Goal: Task Accomplishment & Management: Complete application form

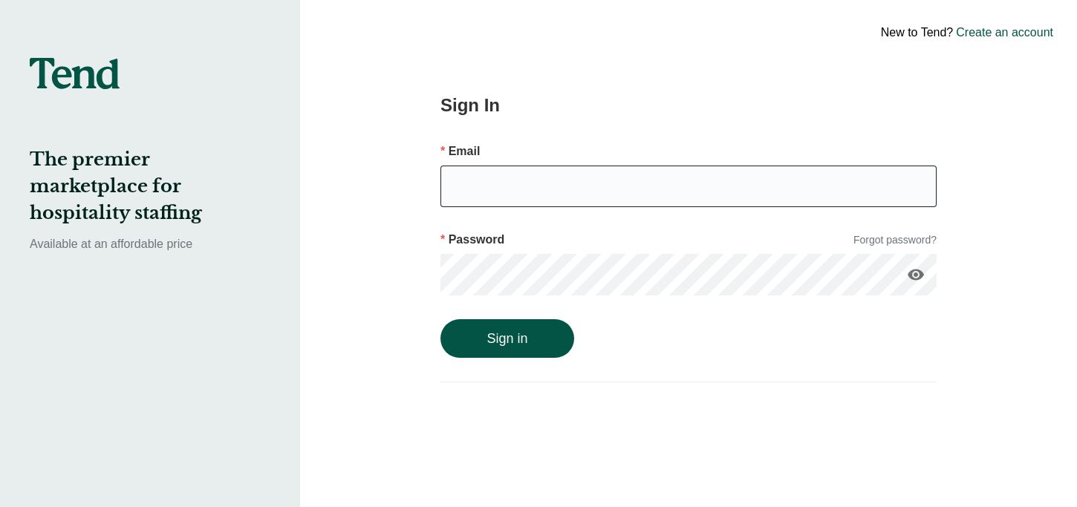
click at [516, 192] on input "email" at bounding box center [688, 187] width 496 height 42
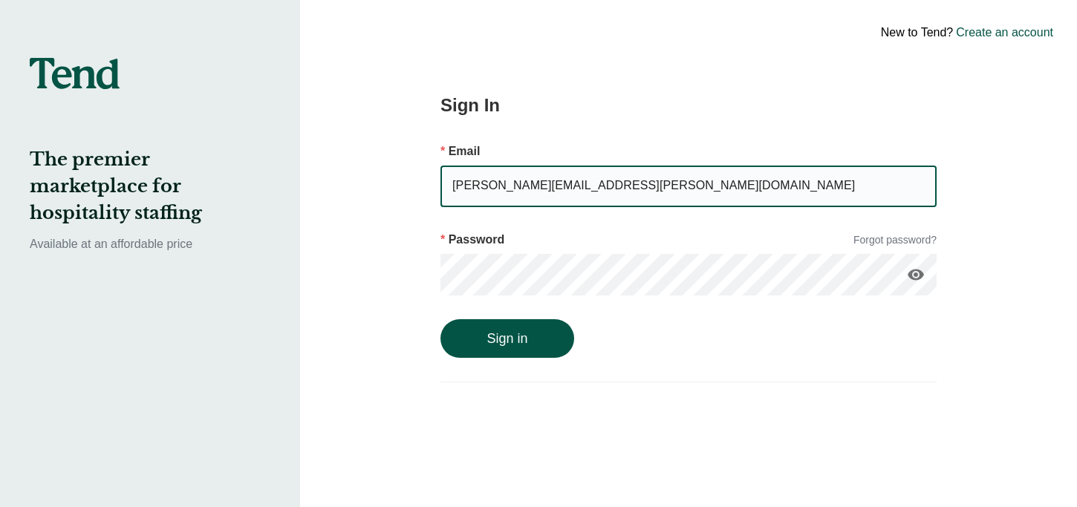
type input "annabell.mcwherter@gmail.com"
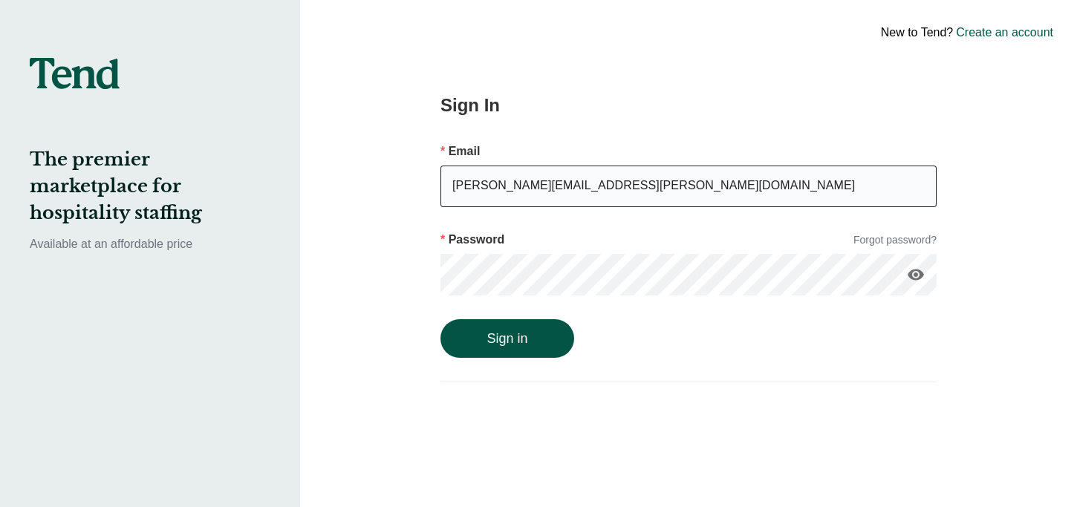
click at [440, 319] on button "Sign in" at bounding box center [507, 338] width 134 height 39
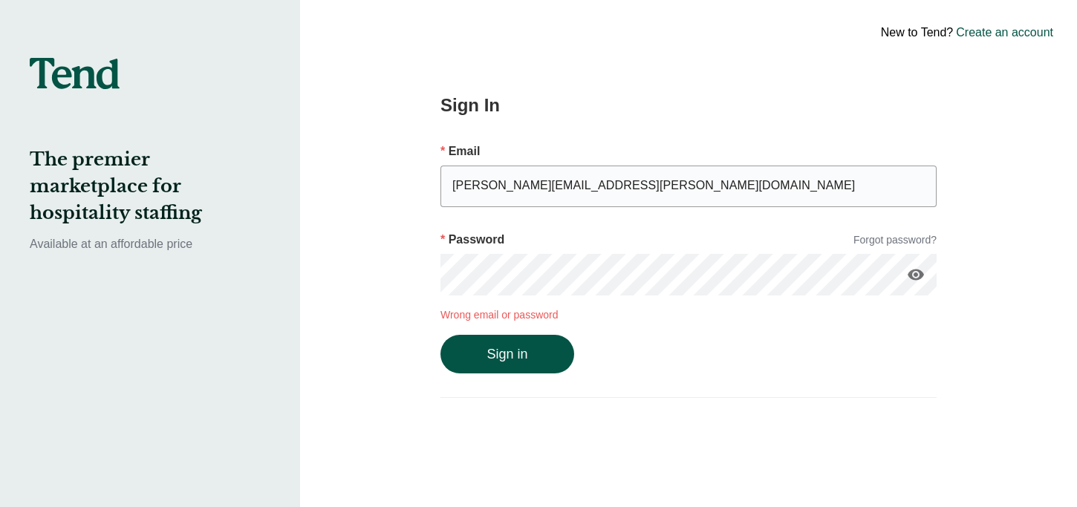
click at [922, 277] on icon "visibility" at bounding box center [916, 275] width 18 height 18
click at [911, 242] on link "Forgot password?" at bounding box center [894, 240] width 83 height 16
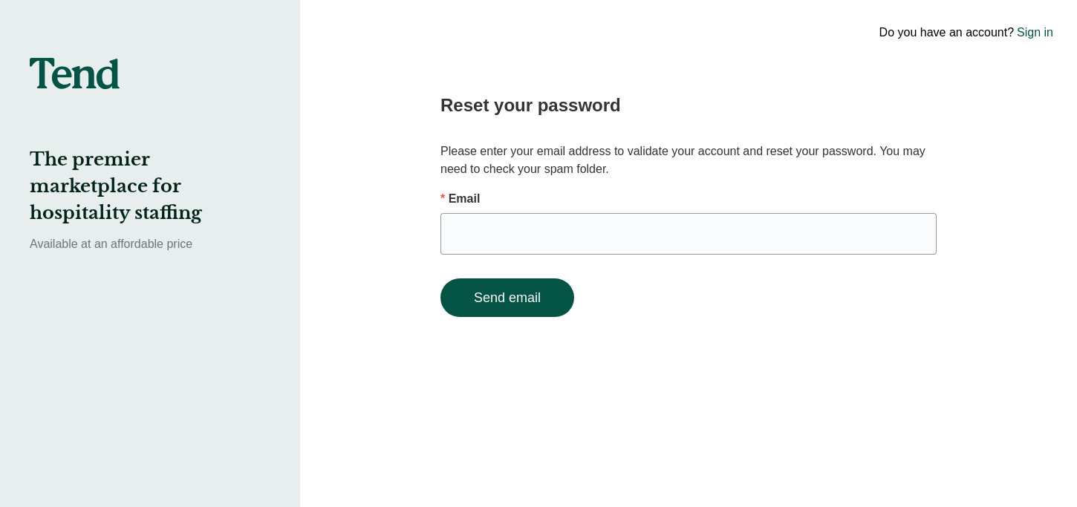
click at [720, 269] on form "Email Send email" at bounding box center [688, 253] width 496 height 127
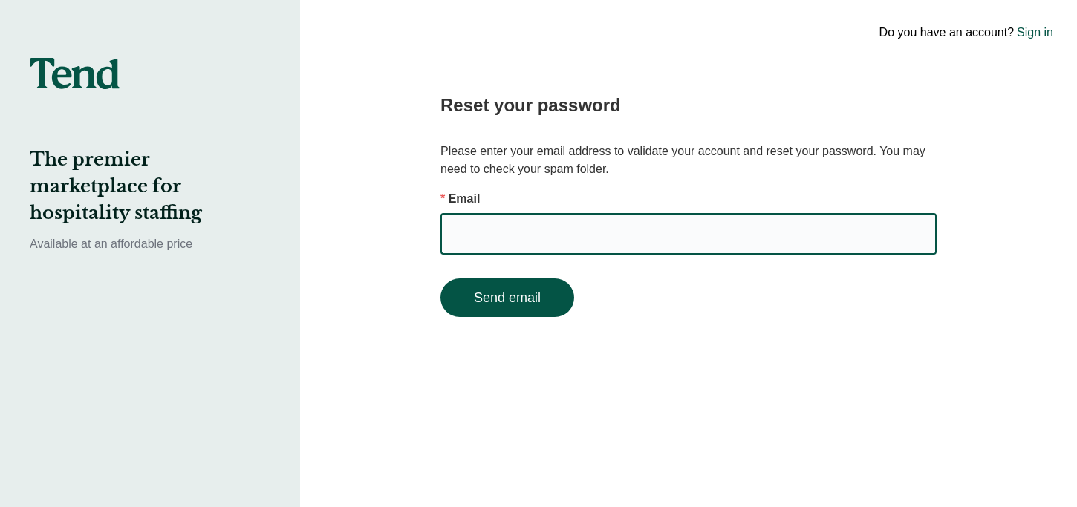
click at [719, 230] on input "email" at bounding box center [688, 234] width 496 height 42
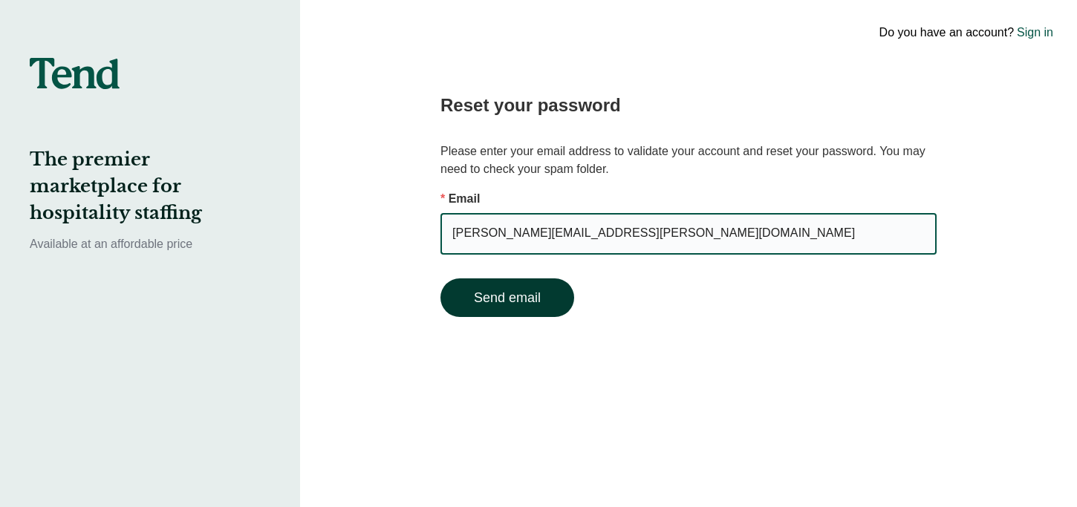
type input "annabell.mcwherter@gmail.com"
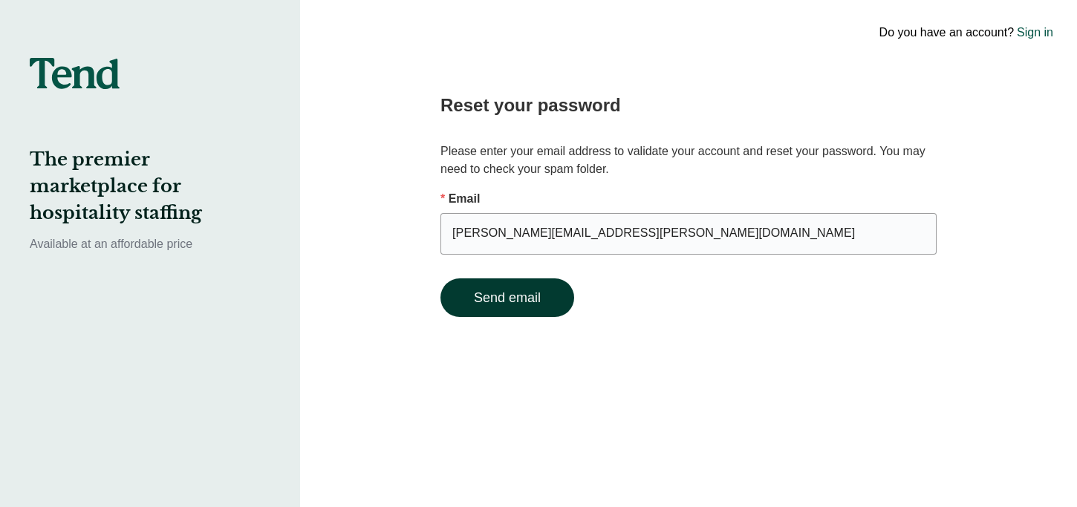
click at [472, 307] on button "Send email" at bounding box center [507, 298] width 134 height 39
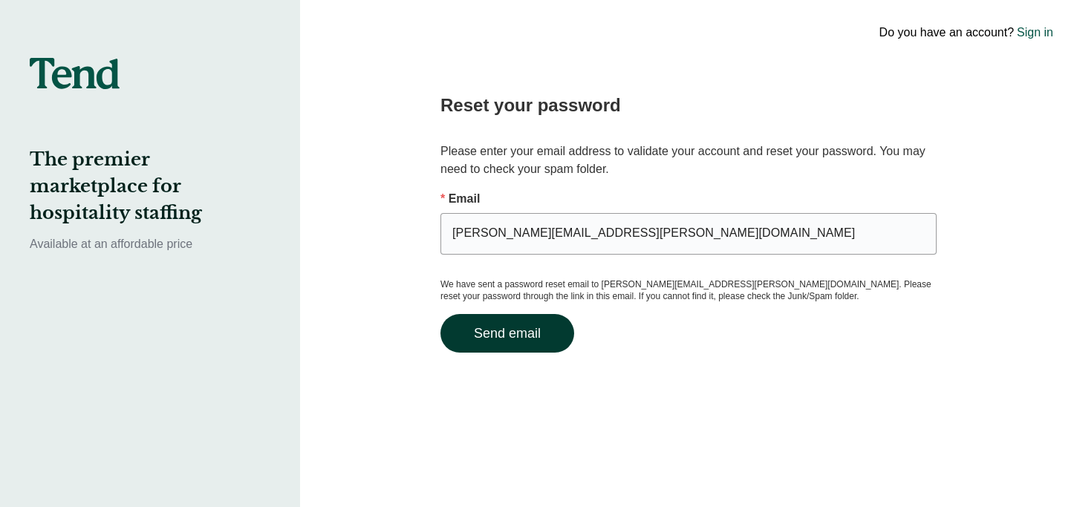
click at [493, 330] on button "Send email" at bounding box center [507, 333] width 134 height 39
click at [639, 236] on input "annabell.mcwherter@gmail.com" at bounding box center [688, 234] width 496 height 42
click at [468, 289] on p "We have sent a password reset email to annabell.mcwherter@gmail.com. Please res…" at bounding box center [688, 291] width 496 height 24
click at [495, 328] on button "Send email" at bounding box center [507, 333] width 134 height 39
click at [1038, 33] on link "Sign in" at bounding box center [1035, 33] width 36 height 18
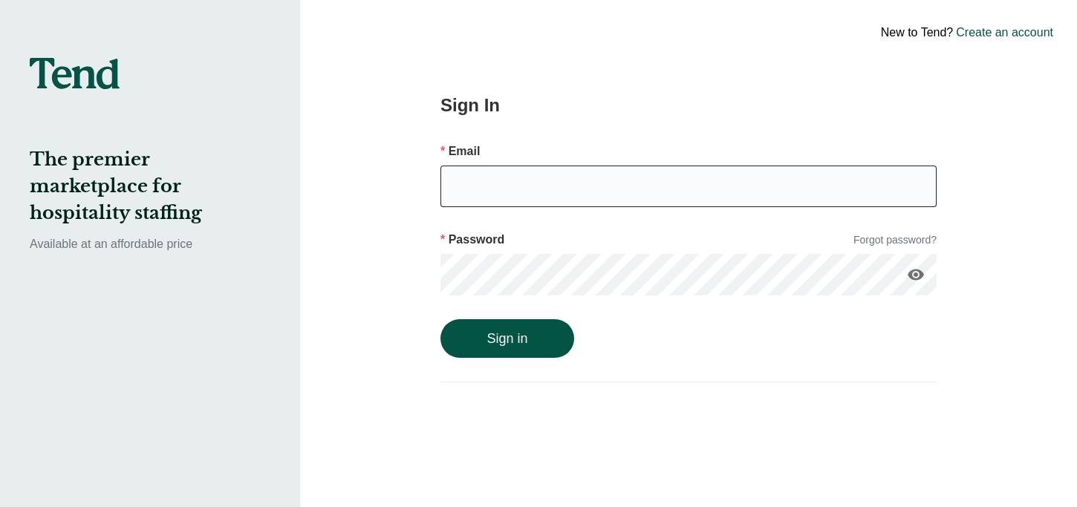
click at [593, 184] on input "email" at bounding box center [688, 187] width 496 height 42
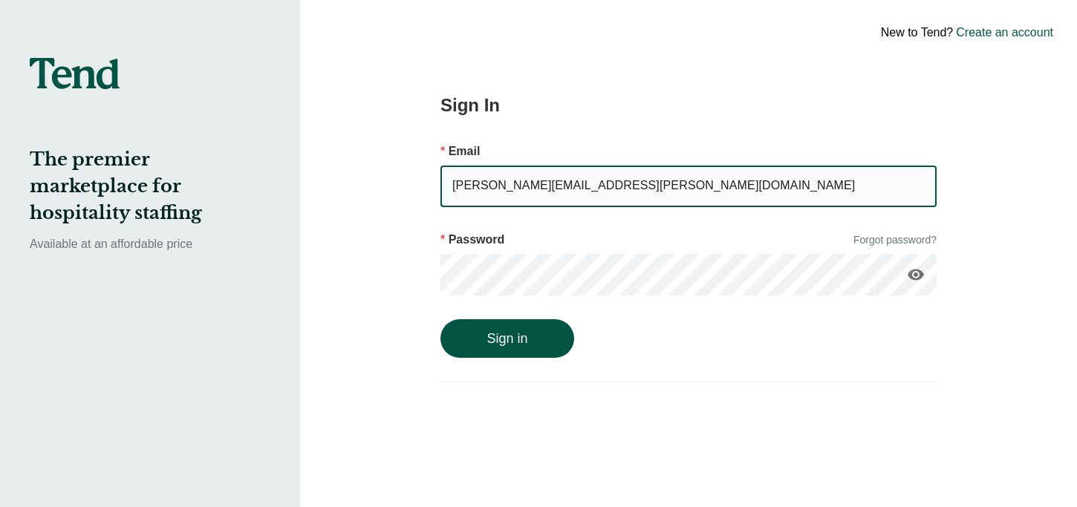
type input "annabell.mcwherter@gmail.com"
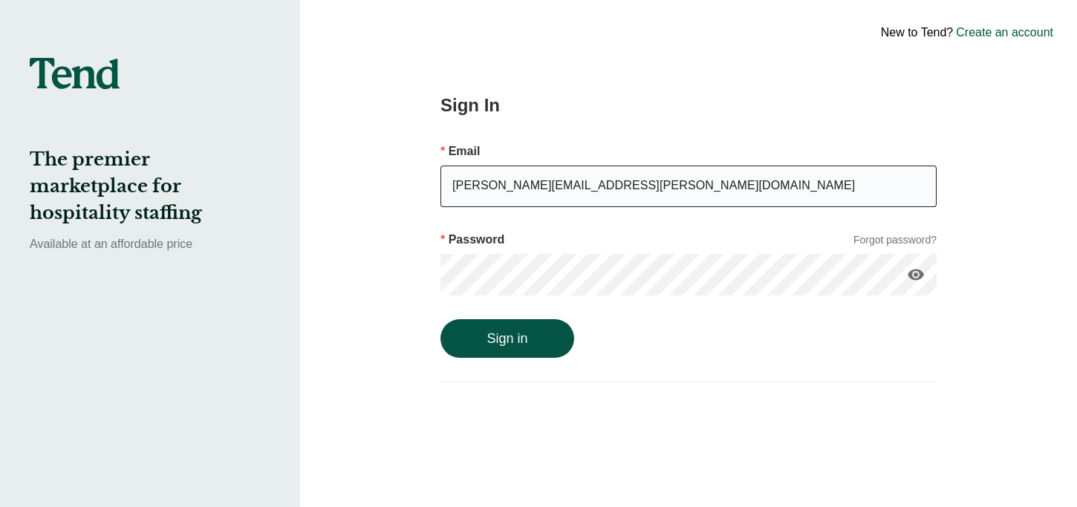
click at [440, 319] on button "Sign in" at bounding box center [507, 338] width 134 height 39
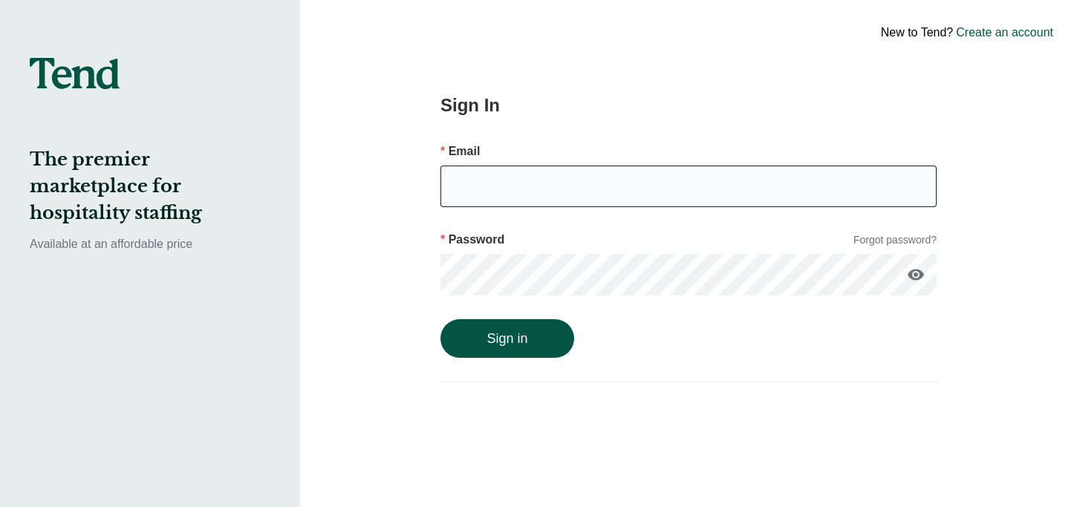
click at [461, 175] on input "email" at bounding box center [688, 187] width 496 height 42
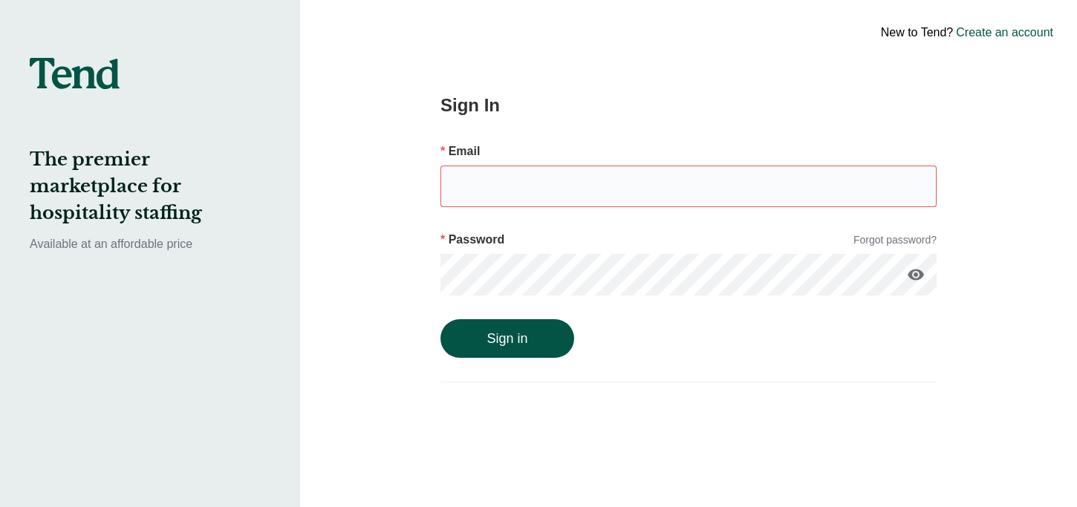
click at [1013, 29] on link "Create an account" at bounding box center [1004, 33] width 97 height 18
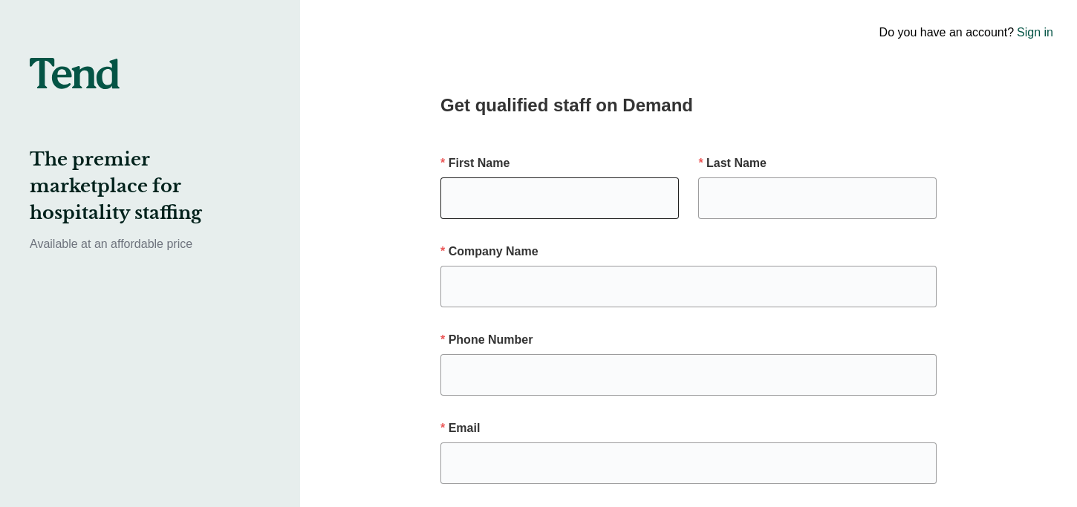
click at [498, 198] on input "text" at bounding box center [559, 199] width 238 height 42
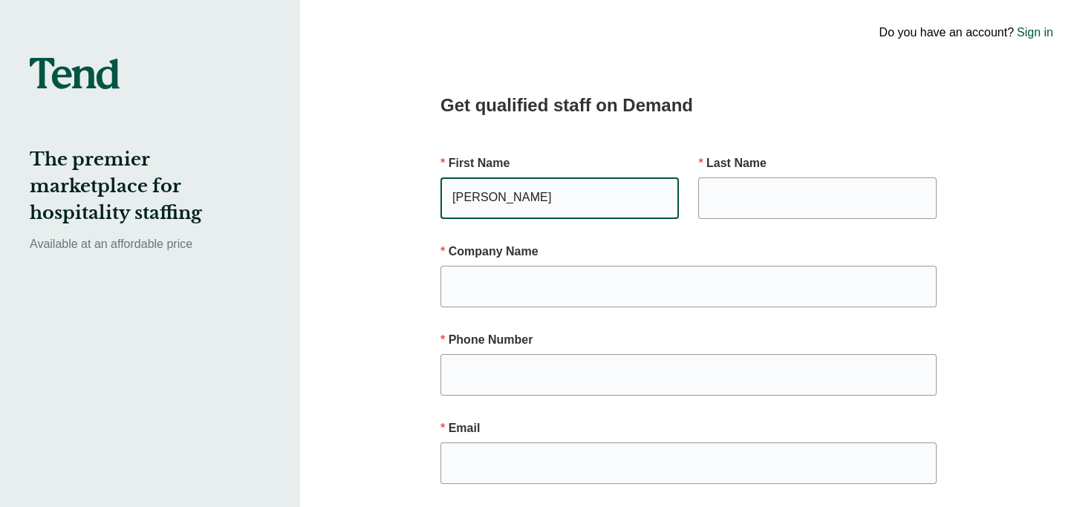
type input "[PERSON_NAME]"
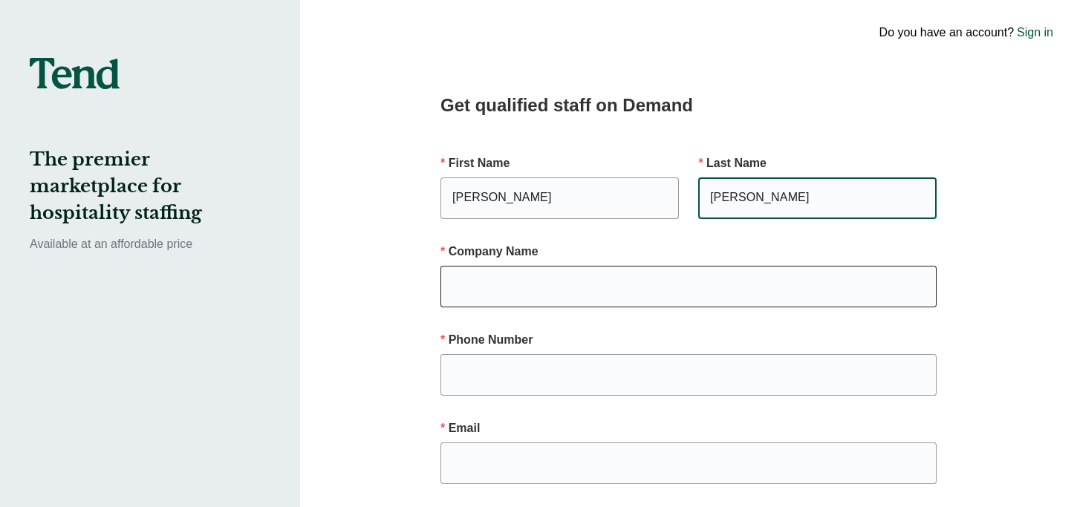
type input "[PERSON_NAME]"
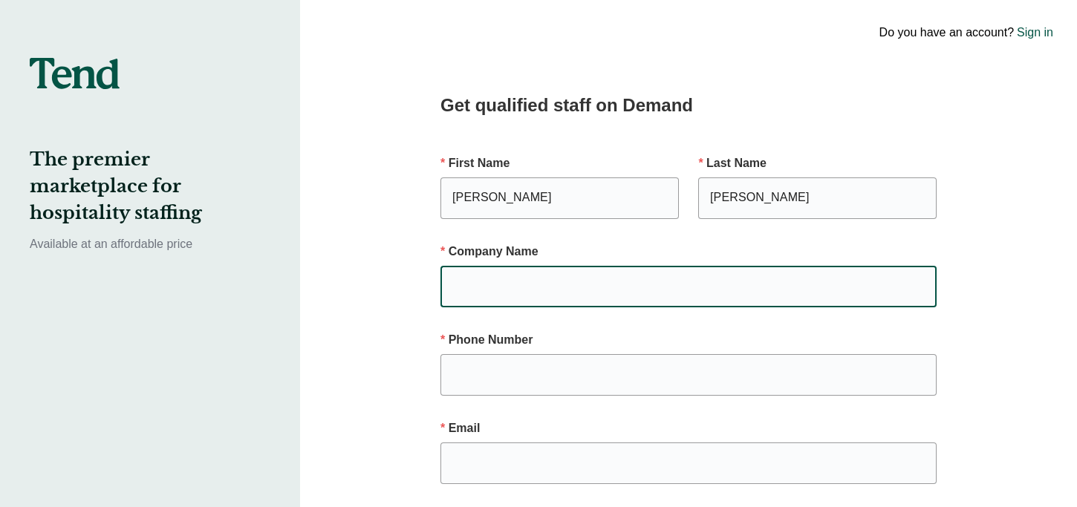
click at [498, 276] on input "text" at bounding box center [688, 287] width 496 height 42
type input "NA"
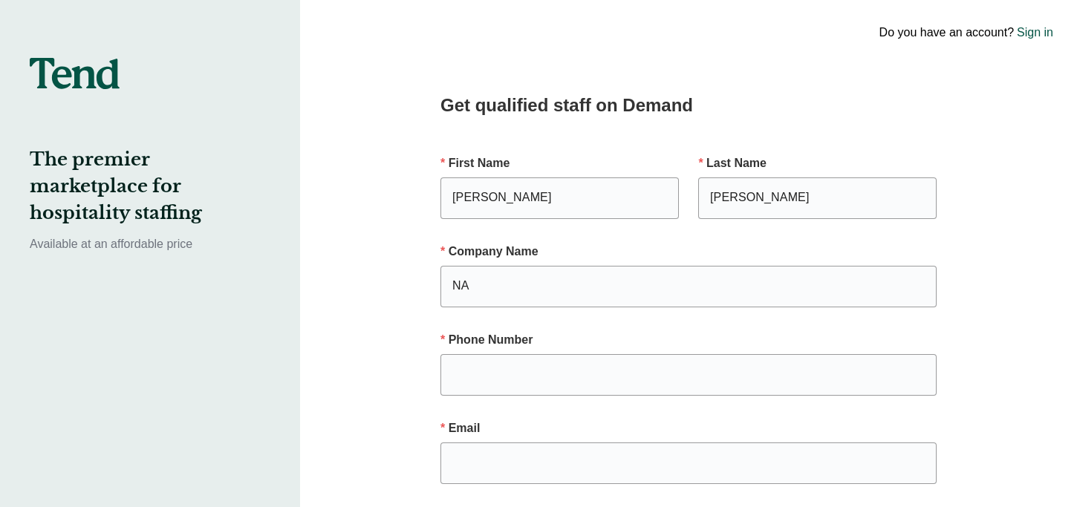
click at [107, 70] on img at bounding box center [75, 73] width 90 height 31
click at [90, 88] on img at bounding box center [75, 73] width 90 height 31
